Goal: Transaction & Acquisition: Purchase product/service

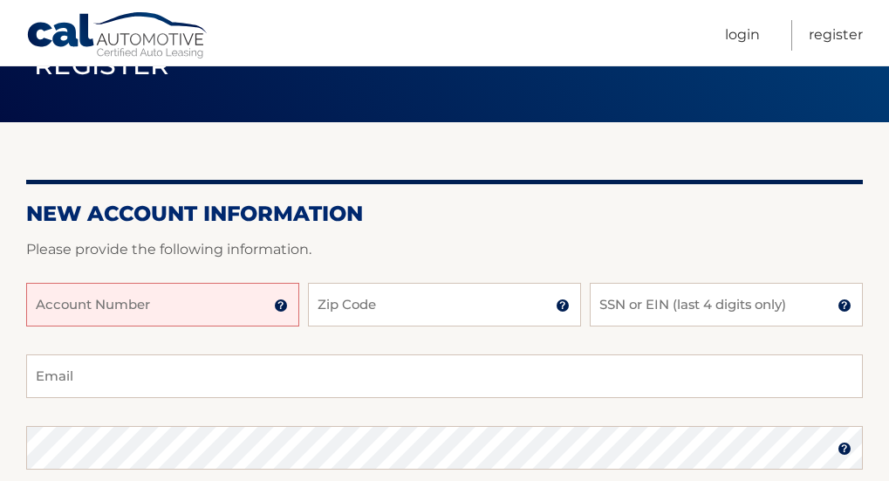
scroll to position [122, 0]
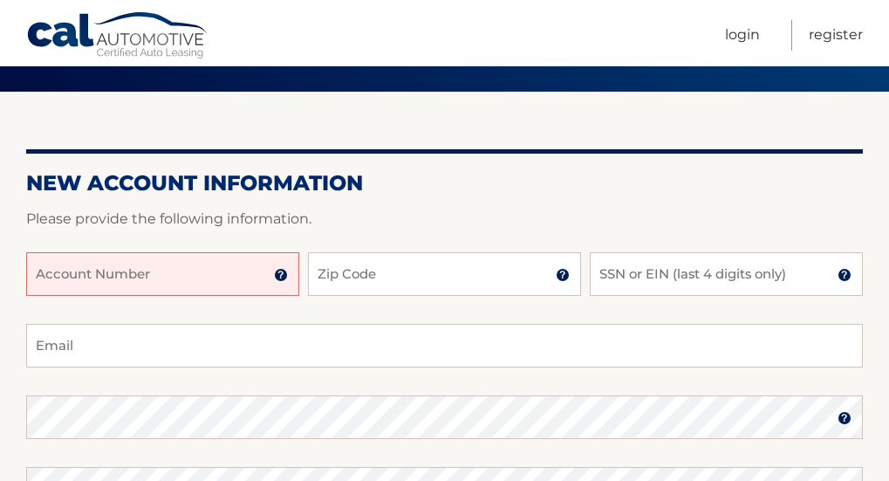
click at [232, 276] on input "Account Number" at bounding box center [162, 274] width 273 height 44
click at [230, 273] on input "Account Number" at bounding box center [162, 274] width 273 height 44
click at [198, 269] on input "Account Number" at bounding box center [162, 274] width 273 height 44
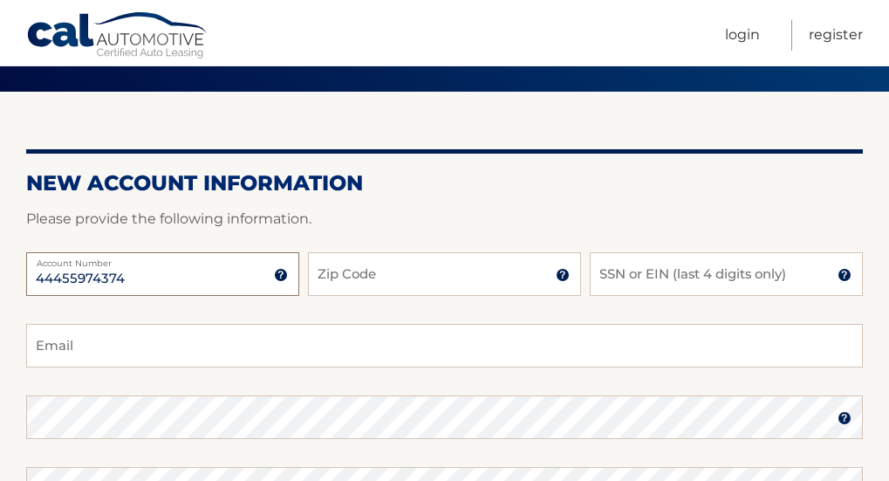
type input "44455974374"
click at [370, 268] on input "Zip Code" at bounding box center [444, 274] width 273 height 44
type input "33433"
click at [656, 281] on input "SSN or EIN (last 4 digits only)" at bounding box center [726, 274] width 273 height 44
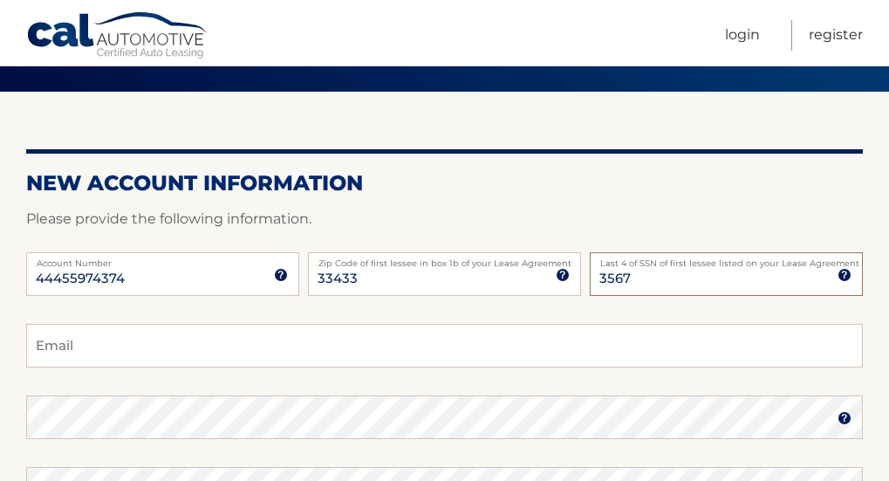
type input "3567"
click at [404, 356] on input "Email" at bounding box center [444, 346] width 836 height 44
type input "Jennifercflorida@gmail.com"
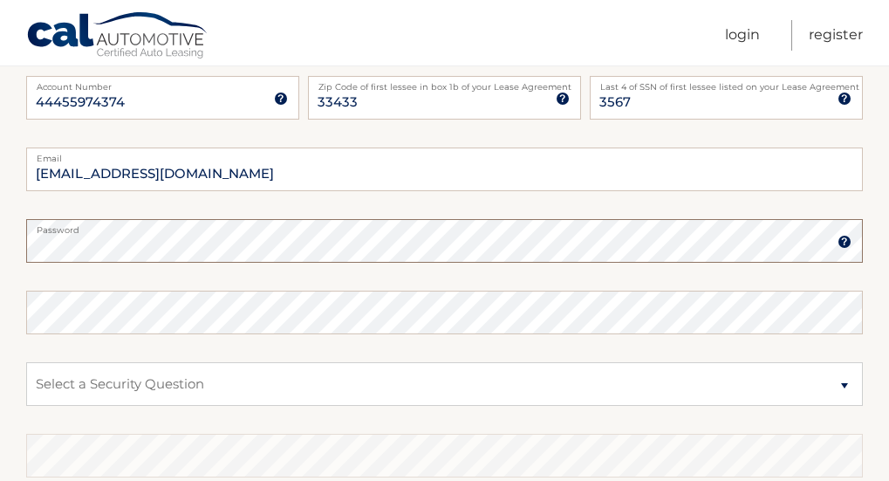
scroll to position [311, 0]
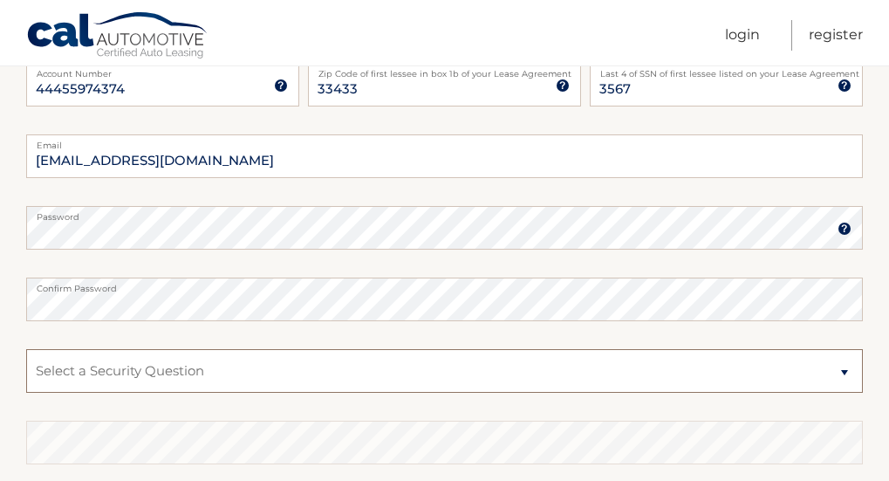
click at [214, 364] on select "Select a Security Question What was the name of your elementary school? What is…" at bounding box center [444, 371] width 836 height 44
select select "1"
click at [248, 372] on select "Select a Security Question What was the name of your elementary school? What is…" at bounding box center [444, 371] width 836 height 44
click at [498, 364] on select "Select a Security Question What was the name of your elementary school? What is…" at bounding box center [444, 371] width 836 height 44
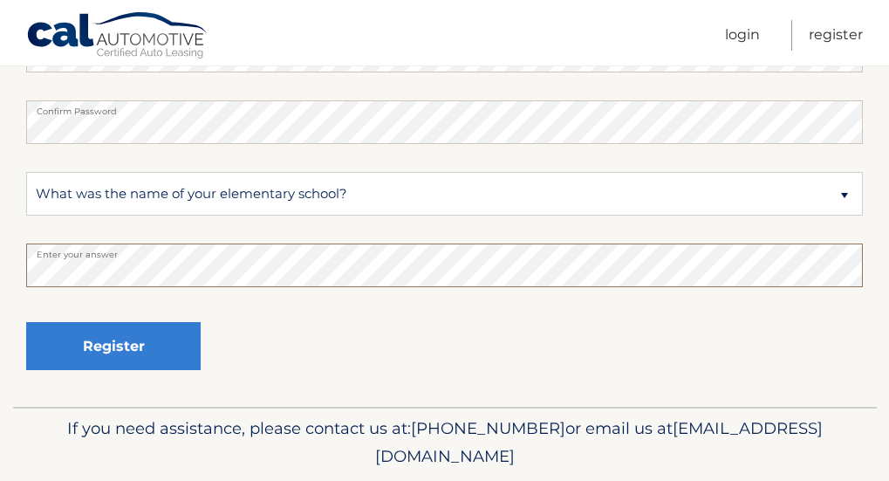
scroll to position [511, 0]
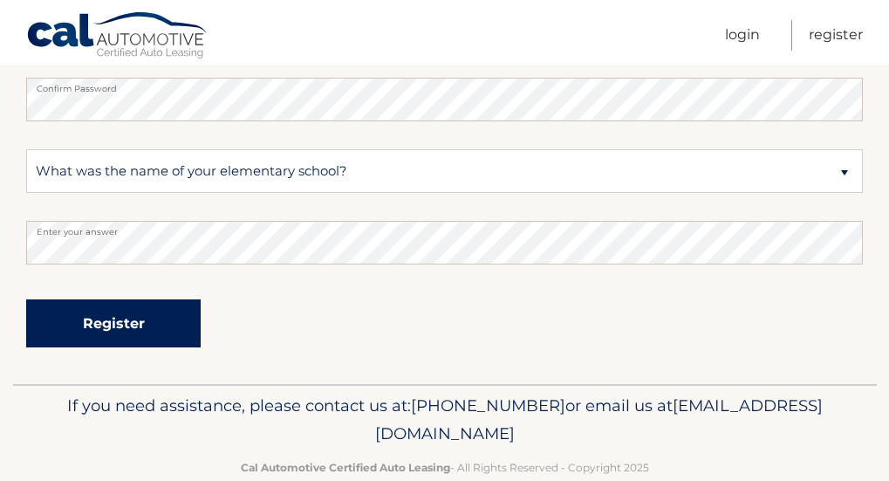
click at [161, 323] on button "Register" at bounding box center [113, 323] width 174 height 48
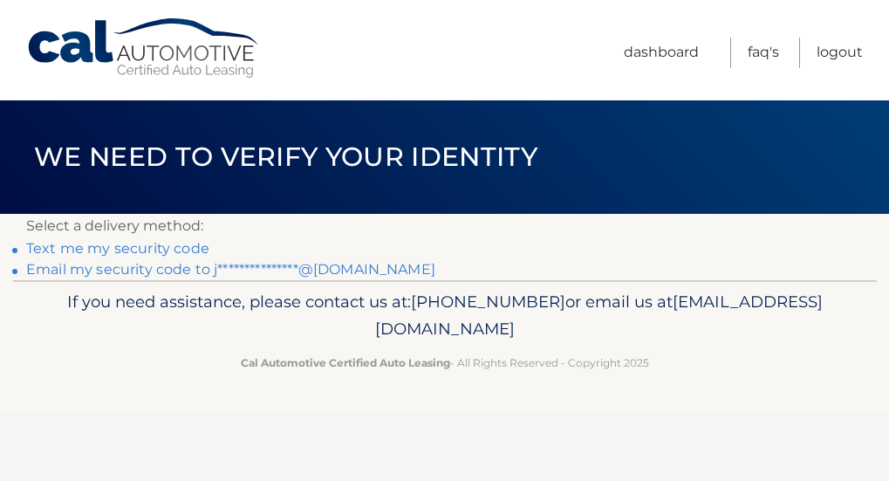
click at [181, 249] on link "Text me my security code" at bounding box center [117, 248] width 183 height 17
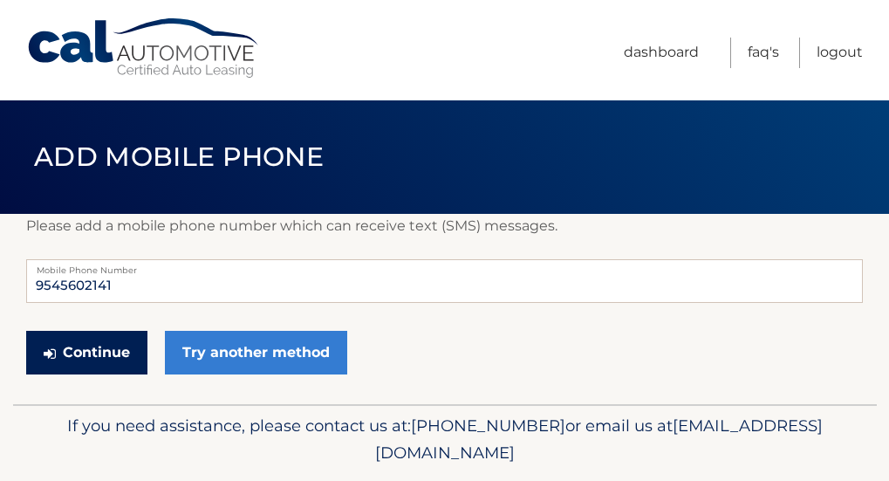
click at [105, 346] on button "Continue" at bounding box center [86, 353] width 121 height 44
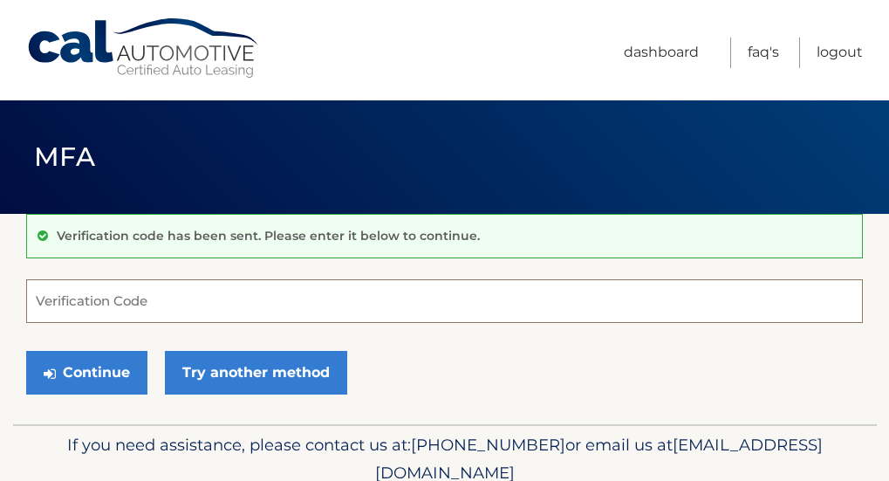
click at [158, 306] on input "Verification Code" at bounding box center [444, 301] width 836 height 44
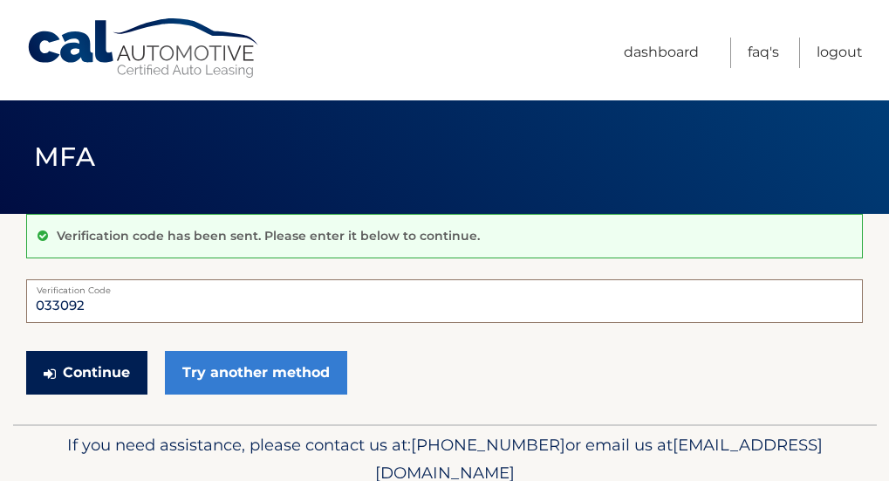
type input "033092"
click at [114, 364] on button "Continue" at bounding box center [86, 373] width 121 height 44
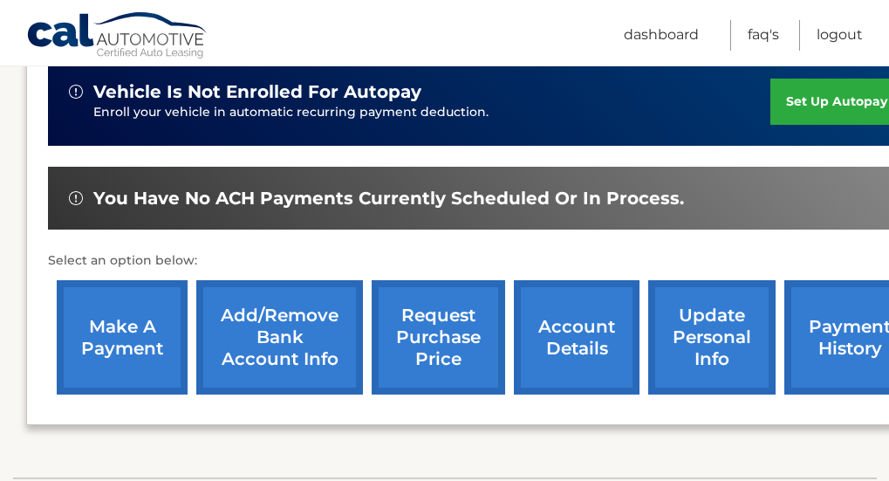
scroll to position [448, 0]
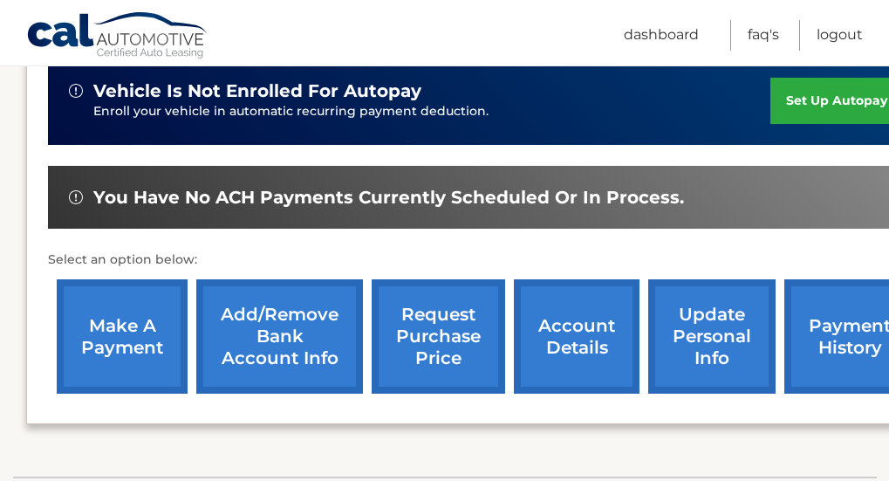
click at [121, 331] on link "make a payment" at bounding box center [122, 336] width 131 height 114
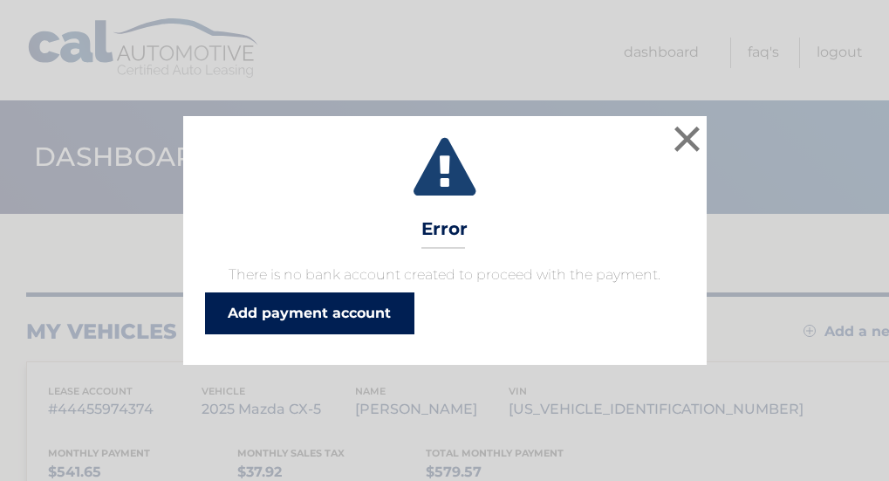
click at [355, 310] on link "Add payment account" at bounding box center [309, 313] width 209 height 42
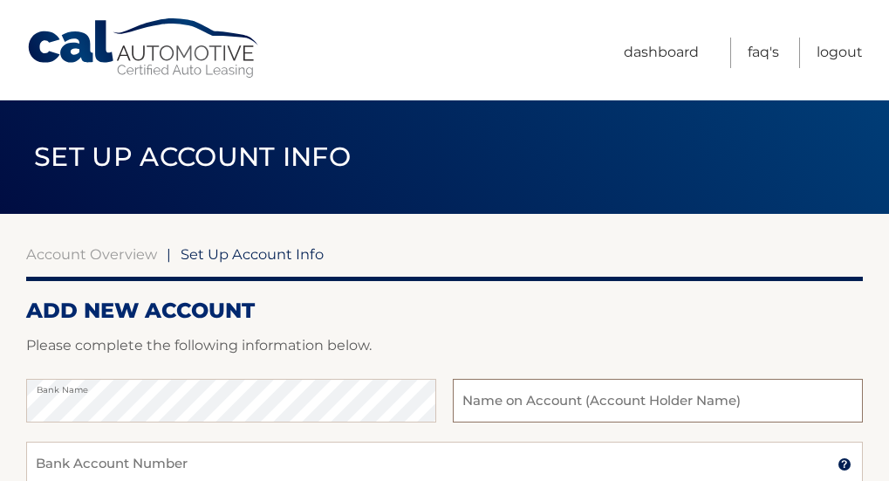
click at [510, 413] on input "text" at bounding box center [658, 401] width 410 height 44
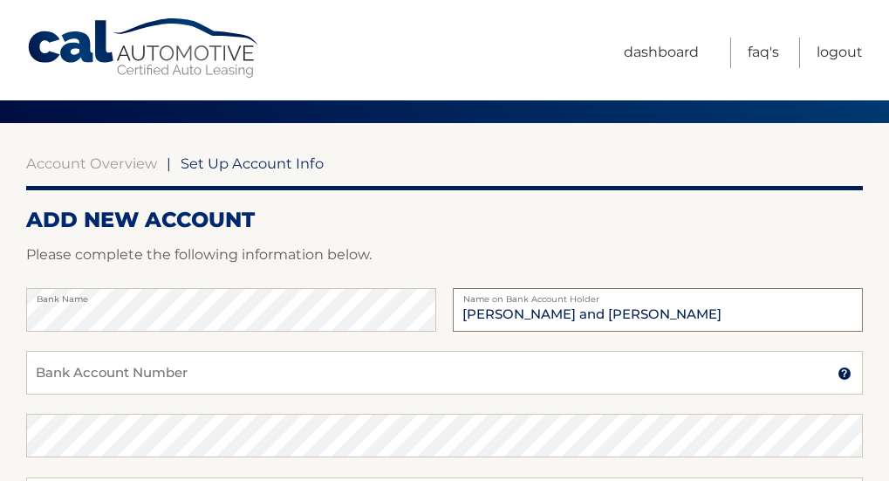
scroll to position [103, 0]
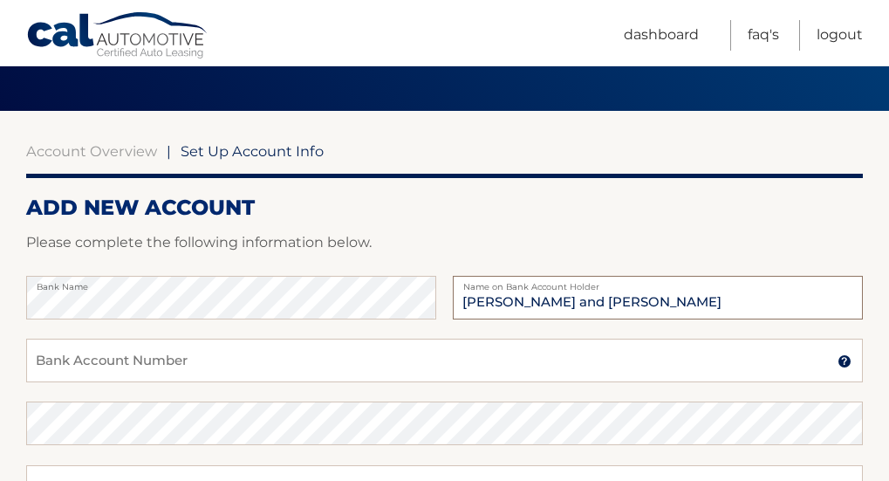
type input "[PERSON_NAME] and [PERSON_NAME]"
click at [414, 363] on input "Bank Account Number" at bounding box center [444, 360] width 836 height 44
click at [499, 366] on input "Bank Account Number" at bounding box center [444, 360] width 836 height 44
type input "3882206672"
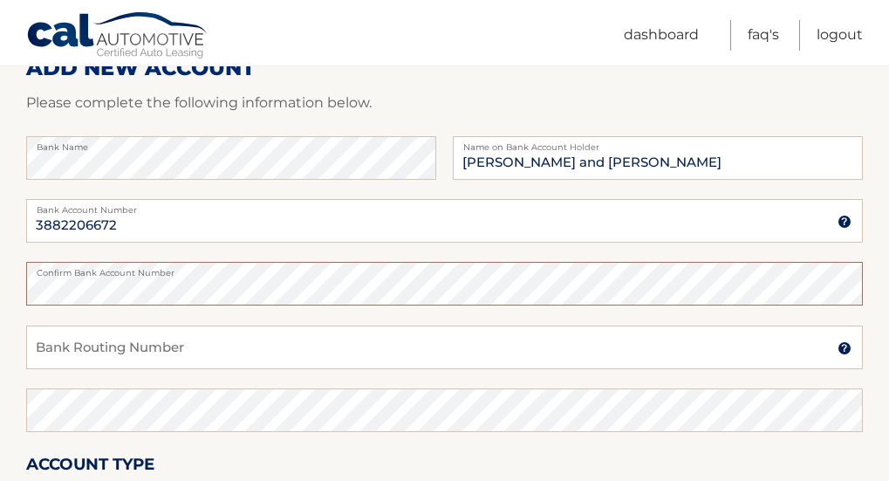
scroll to position [271, 0]
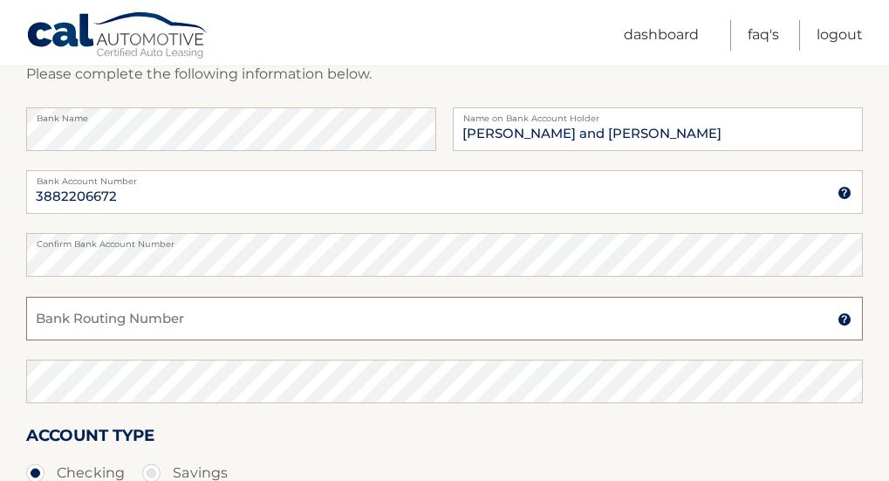
click at [375, 321] on input "Bank Routing Number" at bounding box center [444, 319] width 836 height 44
click at [371, 326] on input "Bank Routing Number" at bounding box center [444, 319] width 836 height 44
type input "072000326"
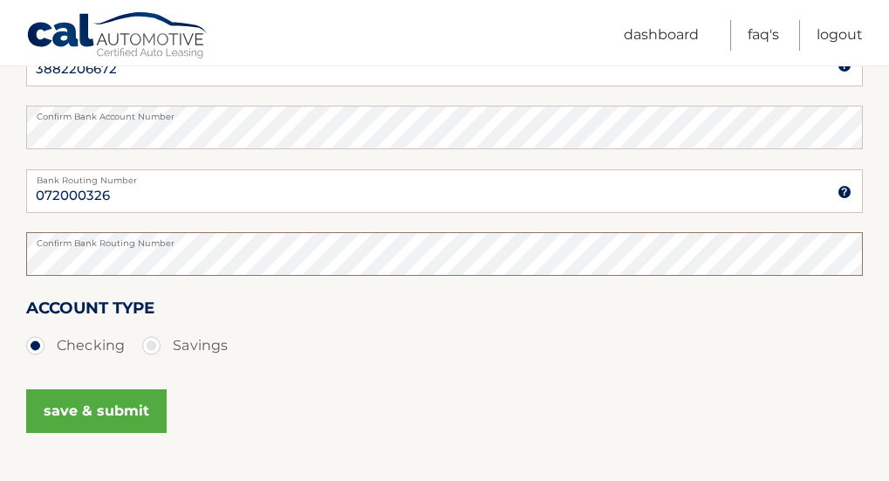
scroll to position [401, 0]
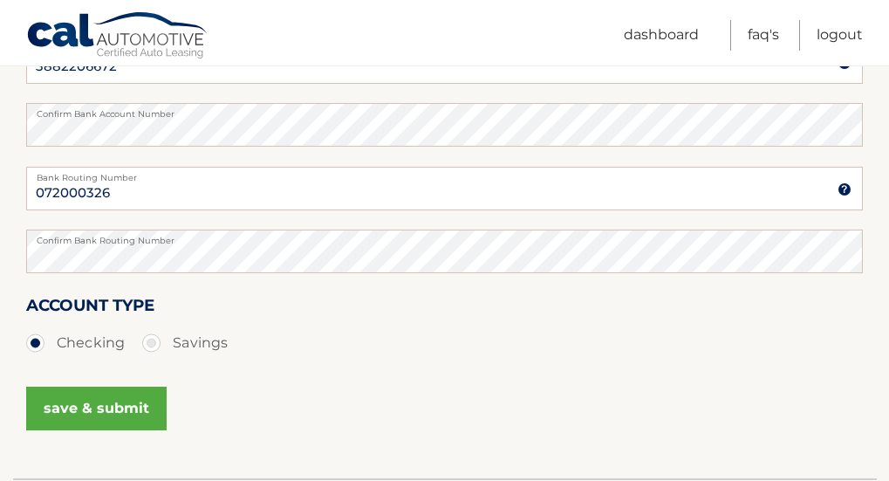
click at [84, 406] on button "save & submit" at bounding box center [96, 408] width 140 height 44
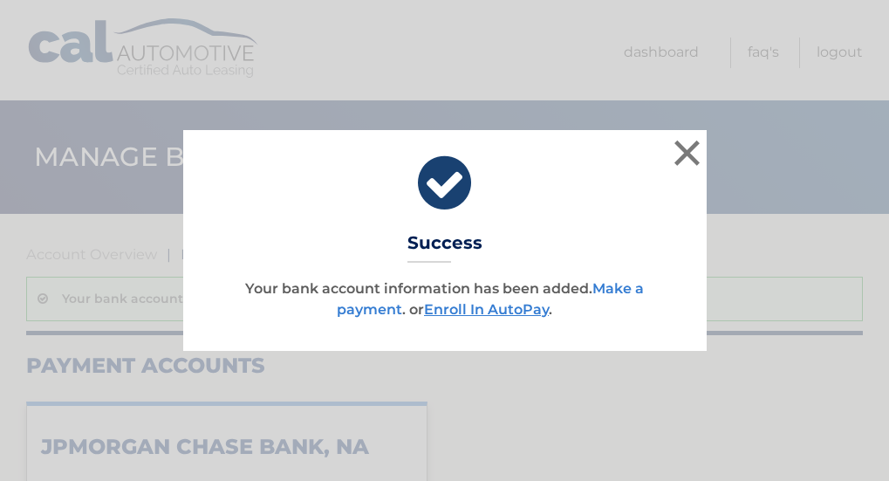
click at [359, 312] on link "Make a payment" at bounding box center [490, 299] width 307 height 38
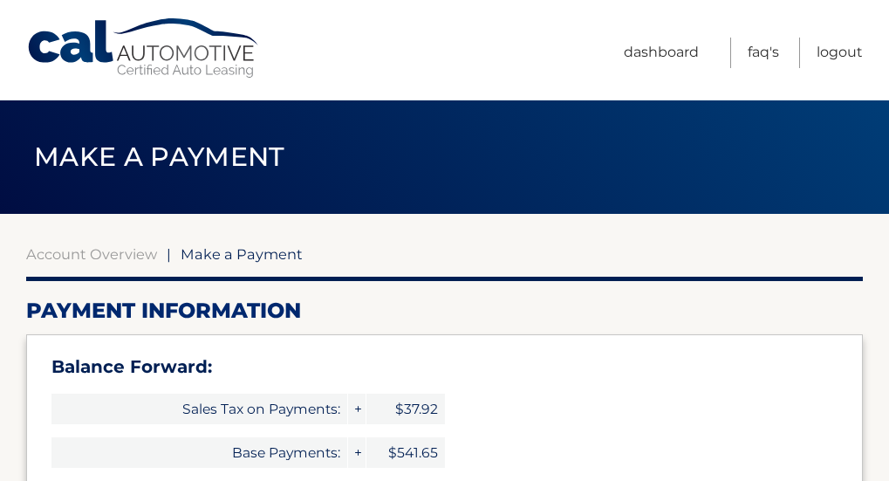
select select "MWY0NmFiZTgtYjhhZS00MjU3LTgzYjMtOGUyYjY5MGFiZDBm"
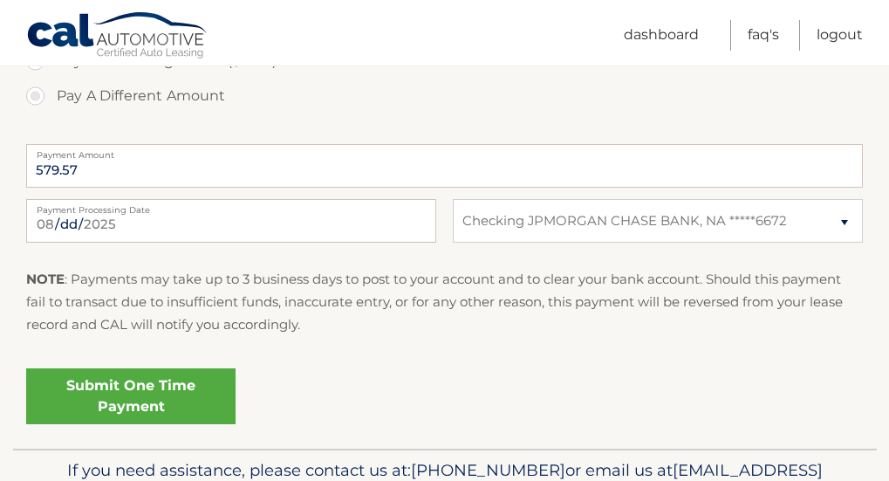
scroll to position [784, 0]
drag, startPoint x: 84, startPoint y: 165, endPoint x: 31, endPoint y: 167, distance: 52.4
click at [31, 167] on input "579.57" at bounding box center [444, 165] width 836 height 44
click at [134, 336] on div "NOTE : Payments may take up to 3 business days to post to your account and to c…" at bounding box center [444, 308] width 836 height 82
click at [144, 394] on link "Submit One Time Payment" at bounding box center [130, 395] width 209 height 56
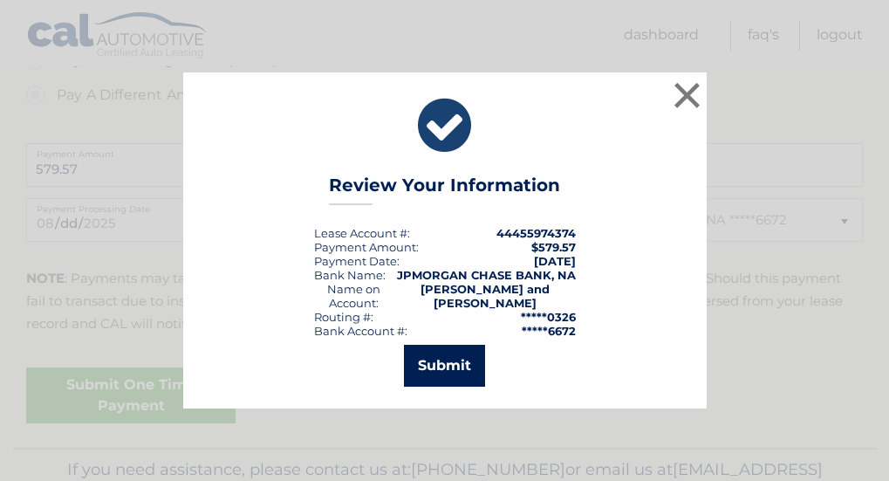
click at [440, 355] on button "Submit" at bounding box center [444, 366] width 81 height 42
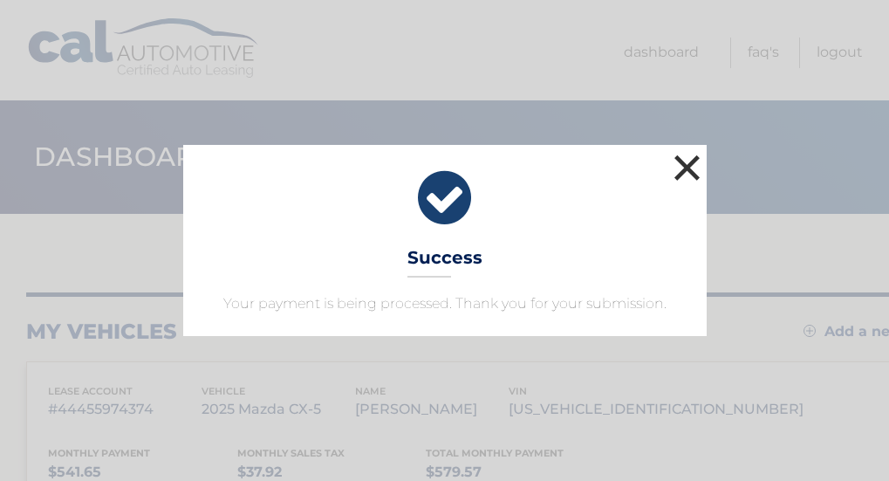
click at [685, 170] on button "×" at bounding box center [687, 167] width 35 height 35
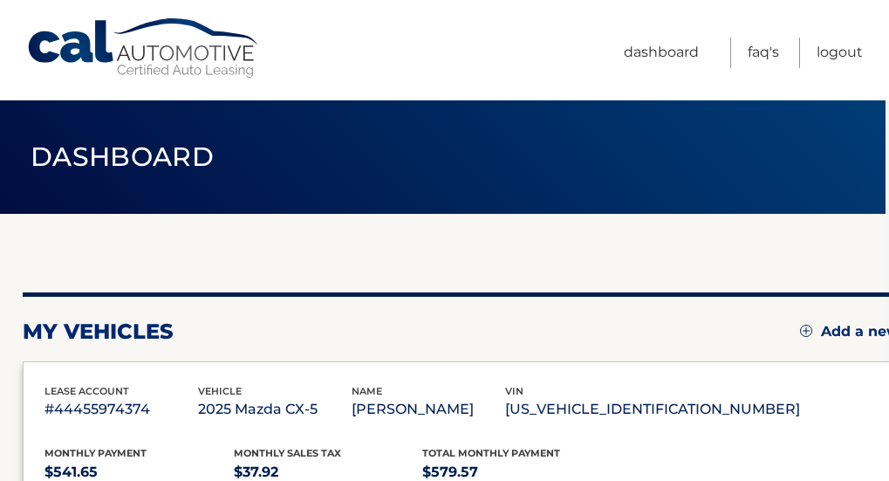
scroll to position [0, 3]
